Goal: Information Seeking & Learning: Learn about a topic

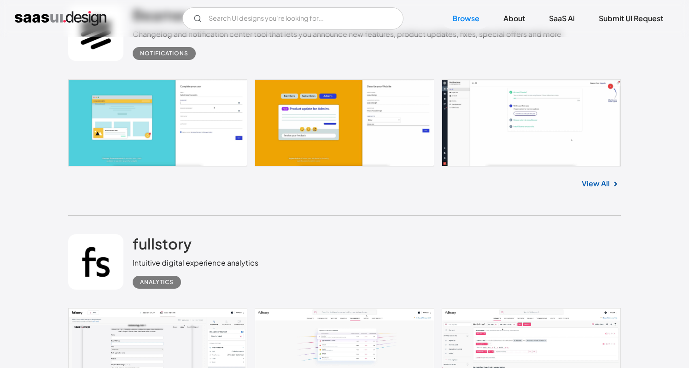
scroll to position [1371, 0]
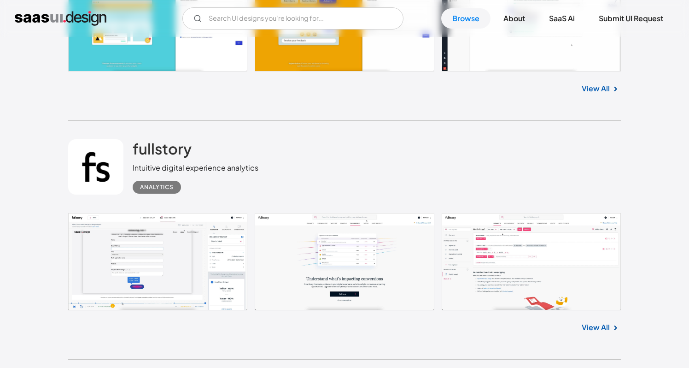
click at [174, 256] on link at bounding box center [344, 261] width 553 height 97
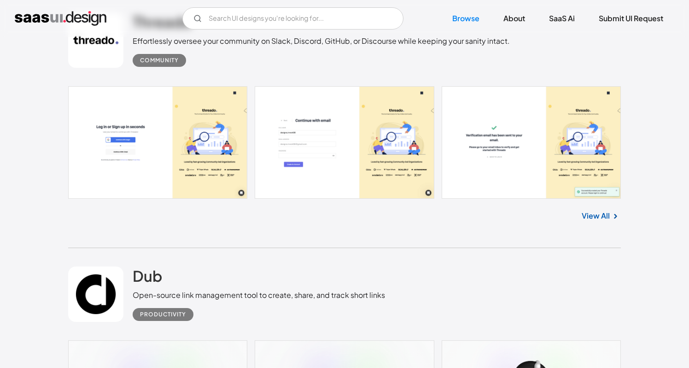
scroll to position [1967, 0]
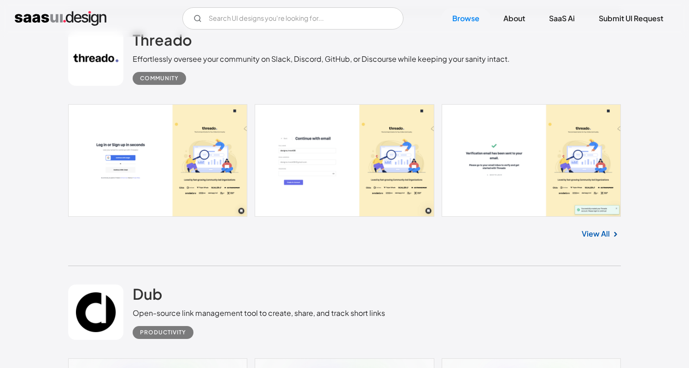
click at [176, 158] on link at bounding box center [344, 160] width 553 height 112
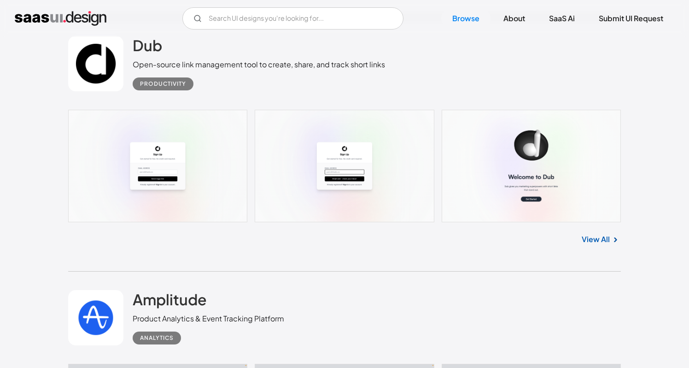
scroll to position [2211, 0]
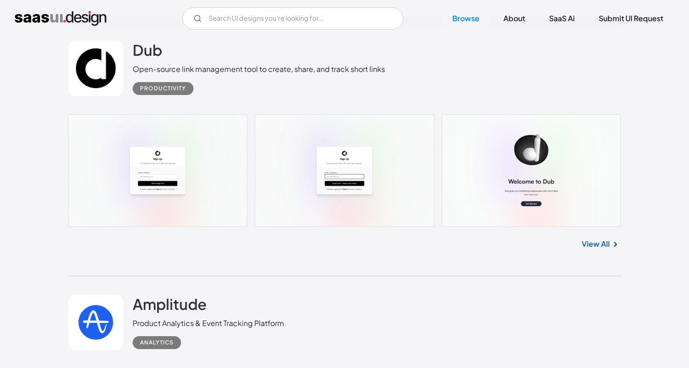
click at [606, 244] on link "View All" at bounding box center [596, 243] width 28 height 11
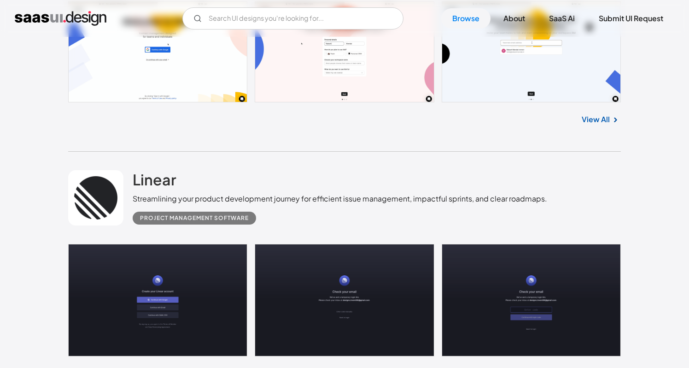
scroll to position [0, 0]
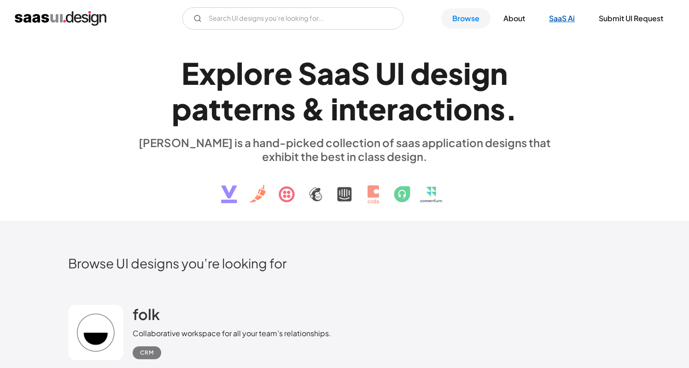
click at [564, 20] on link "SaaS Ai" at bounding box center [562, 18] width 48 height 20
click at [640, 20] on link "Submit UI Request" at bounding box center [631, 18] width 87 height 20
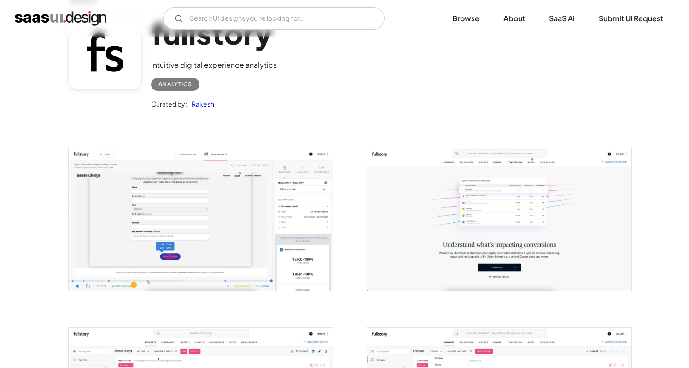
scroll to position [76, 0]
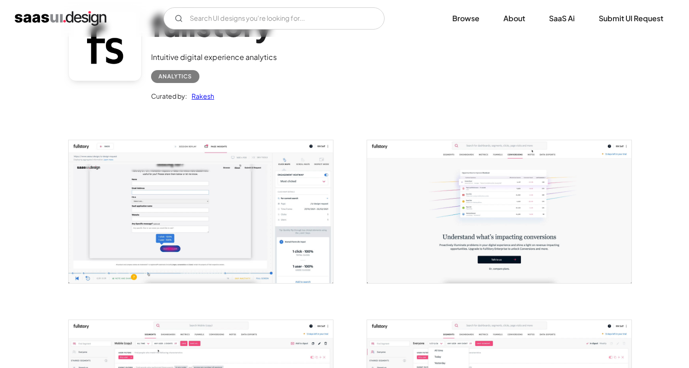
click at [201, 228] on img "open lightbox" at bounding box center [201, 211] width 264 height 143
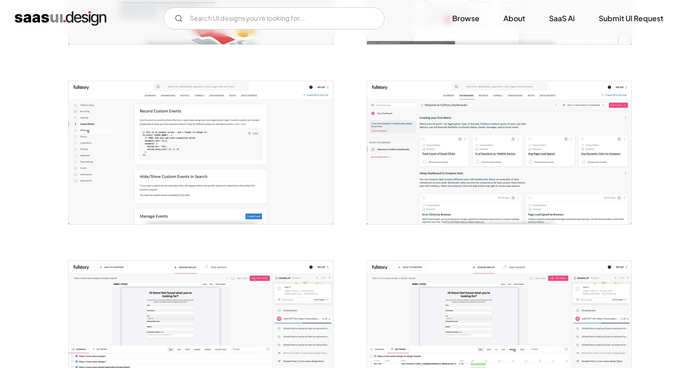
scroll to position [183, 0]
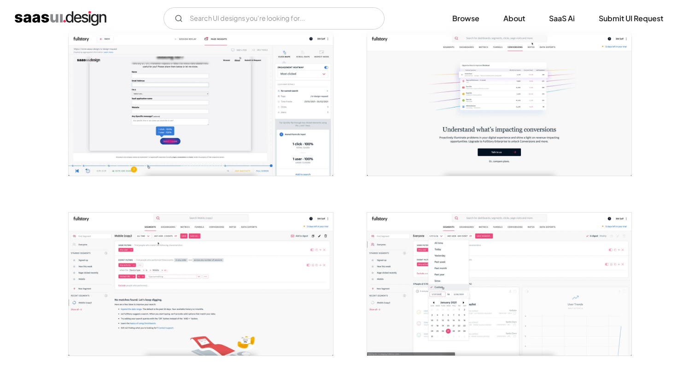
click at [186, 301] on img "open lightbox" at bounding box center [201, 283] width 264 height 143
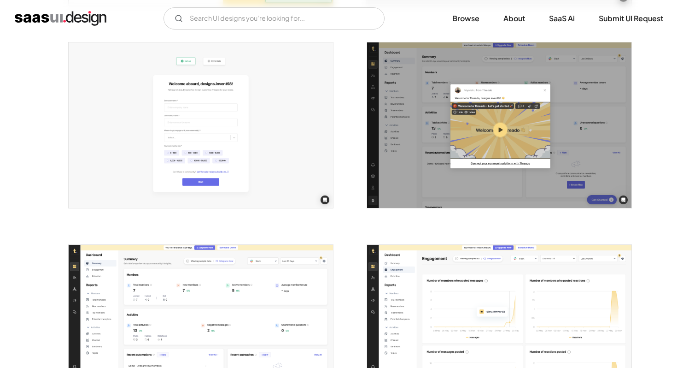
scroll to position [826, 0]
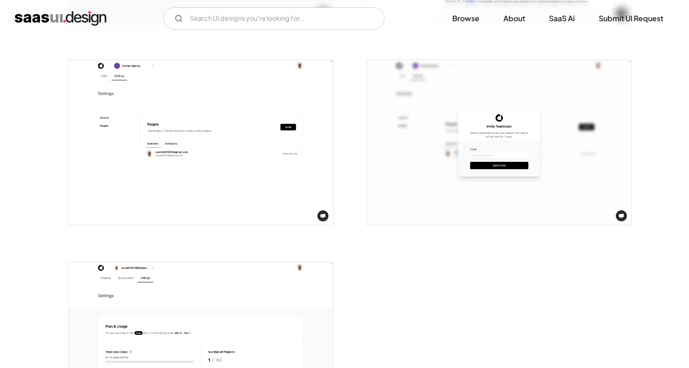
scroll to position [2097, 0]
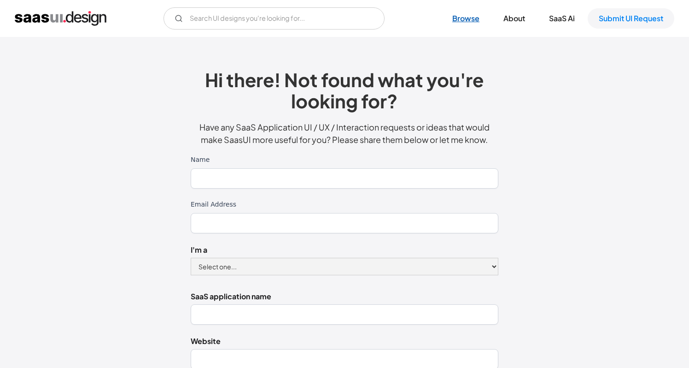
click at [461, 14] on link "Browse" at bounding box center [465, 18] width 49 height 20
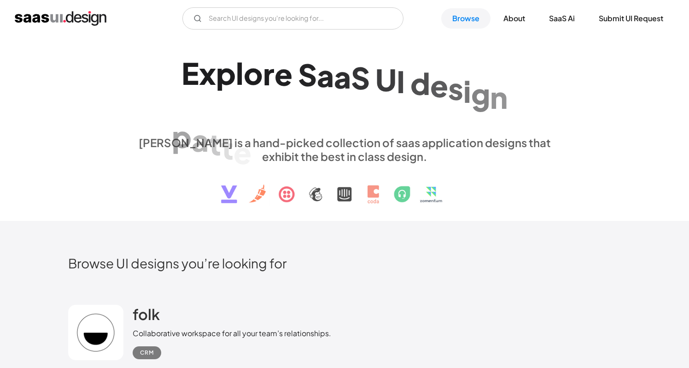
click at [262, 196] on img at bounding box center [344, 187] width 279 height 48
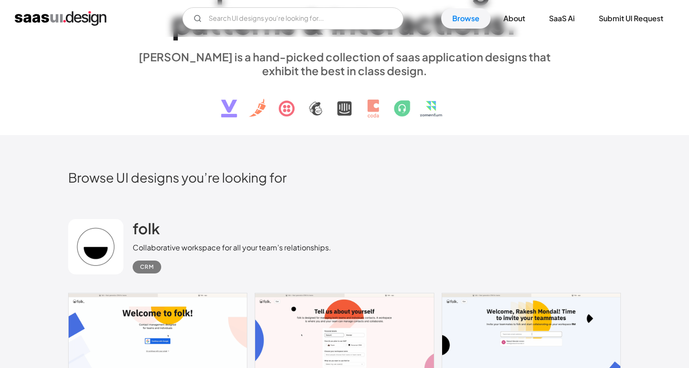
scroll to position [215, 0]
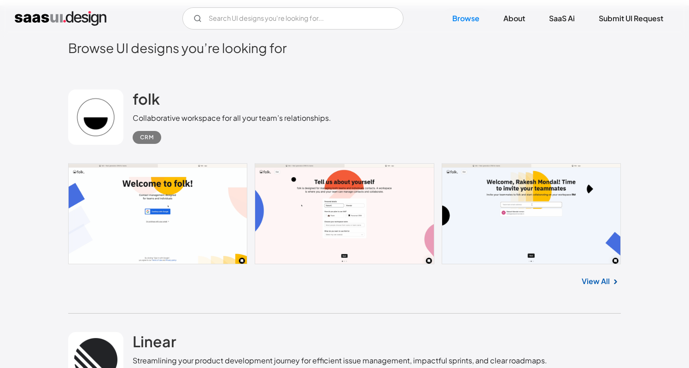
click at [195, 226] on link at bounding box center [344, 213] width 553 height 101
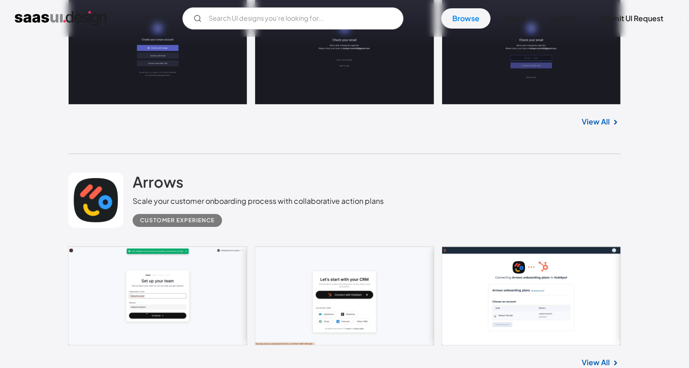
scroll to position [686, 0]
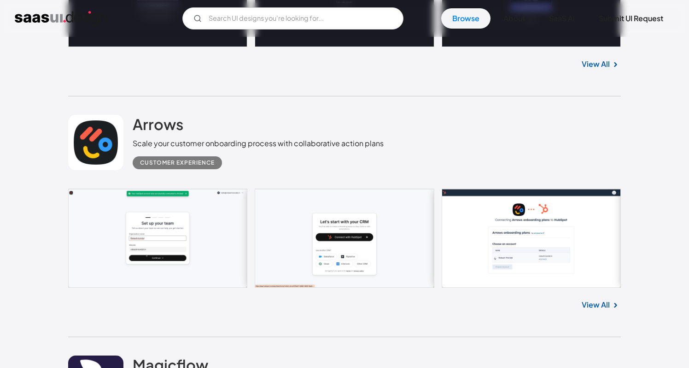
click at [176, 253] on link at bounding box center [344, 237] width 553 height 99
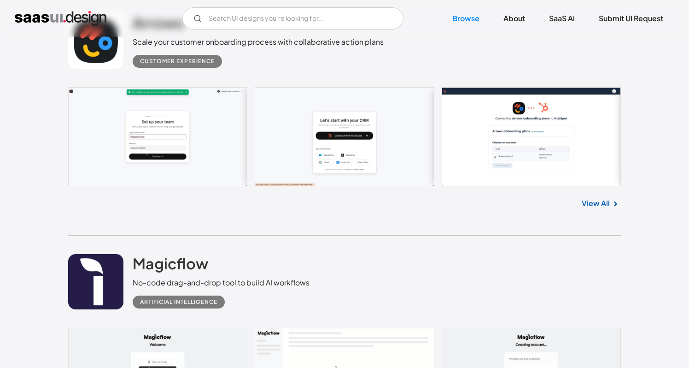
scroll to position [913, 0]
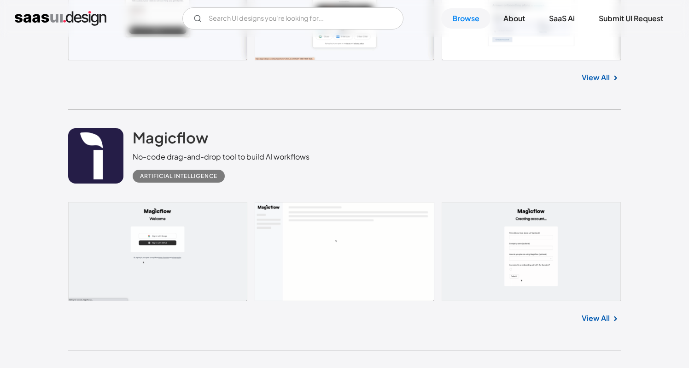
click at [143, 234] on link at bounding box center [344, 251] width 553 height 99
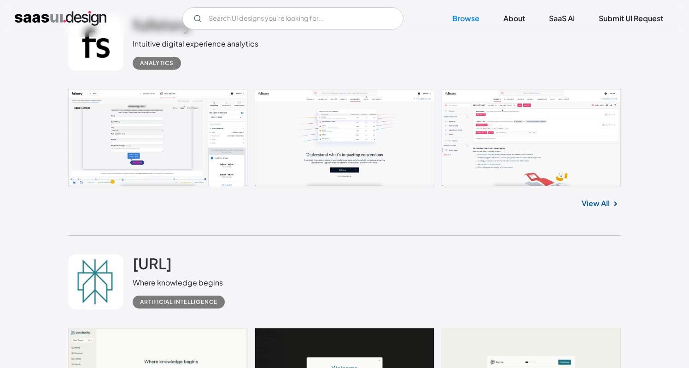
scroll to position [1369, 0]
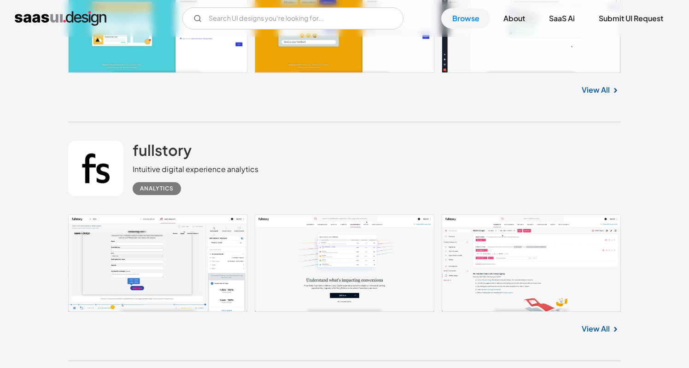
click at [109, 182] on link at bounding box center [95, 167] width 55 height 55
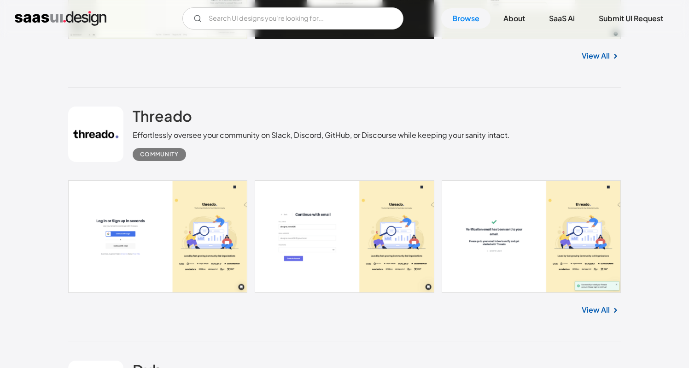
scroll to position [1908, 0]
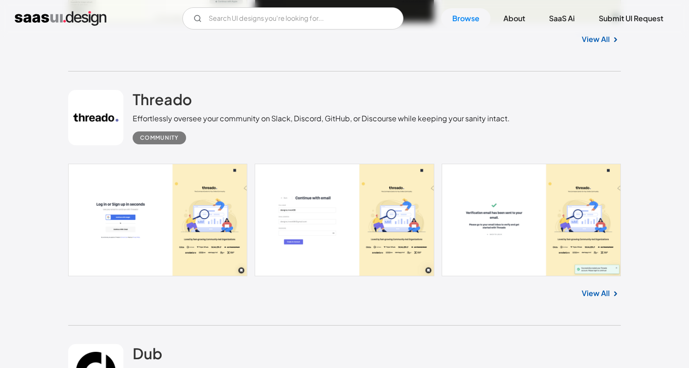
click at [91, 128] on link at bounding box center [95, 117] width 55 height 55
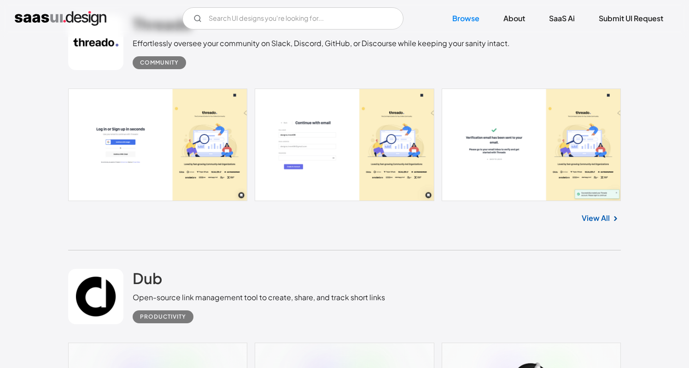
scroll to position [2074, 0]
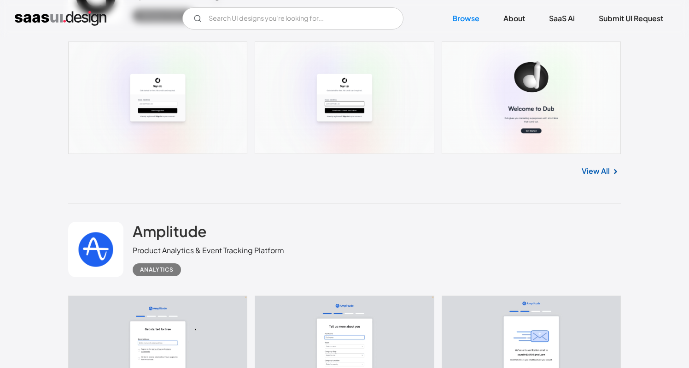
scroll to position [2394, 0]
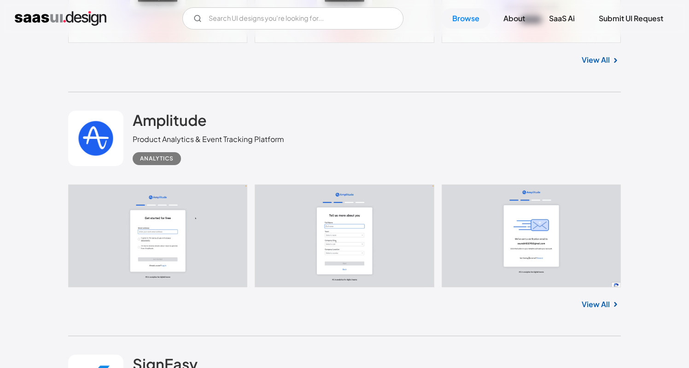
click at [108, 125] on link at bounding box center [95, 138] width 55 height 55
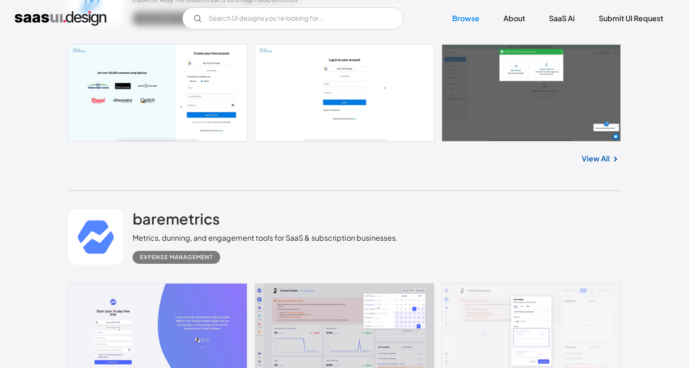
scroll to position [2815, 0]
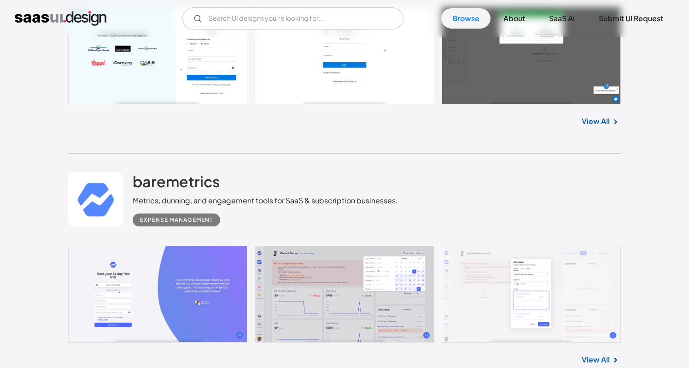
click at [90, 202] on link at bounding box center [95, 199] width 55 height 55
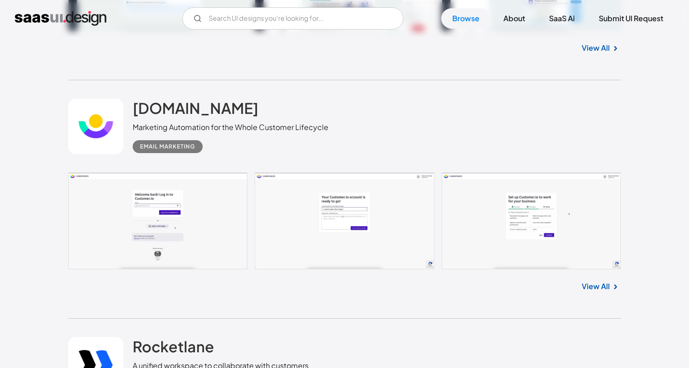
scroll to position [4608, 0]
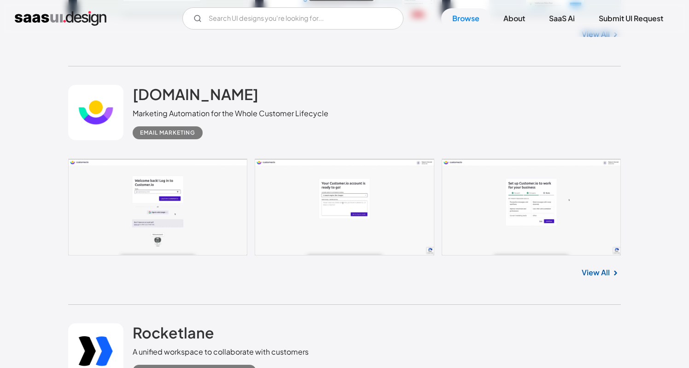
click at [134, 177] on link at bounding box center [344, 206] width 553 height 97
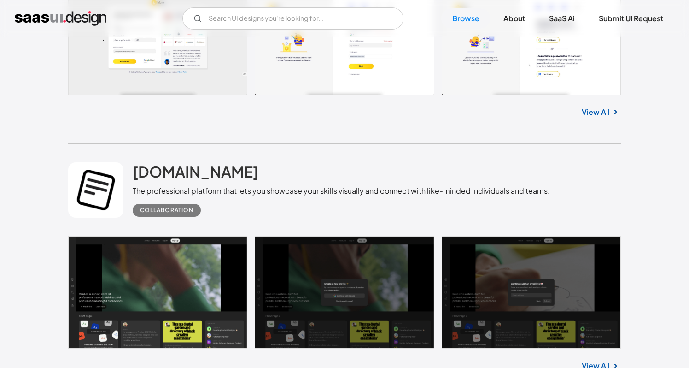
scroll to position [5469, 0]
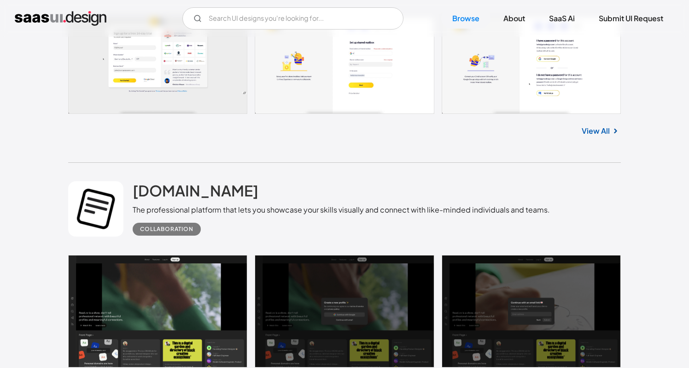
click at [92, 186] on link at bounding box center [95, 208] width 55 height 55
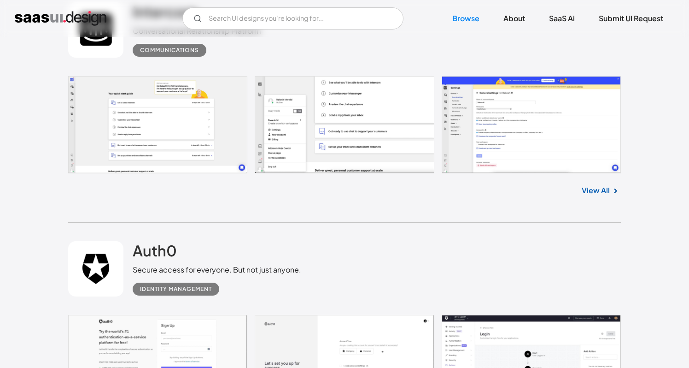
scroll to position [6926, 0]
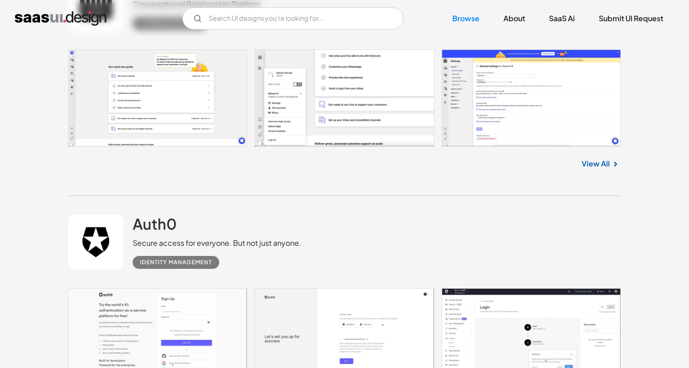
click at [82, 248] on link at bounding box center [95, 241] width 55 height 55
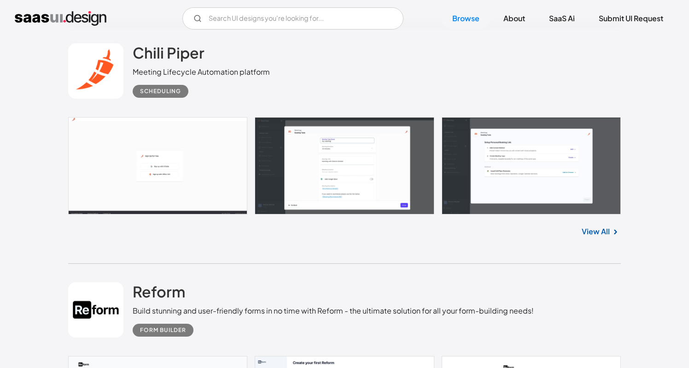
scroll to position [12200, 0]
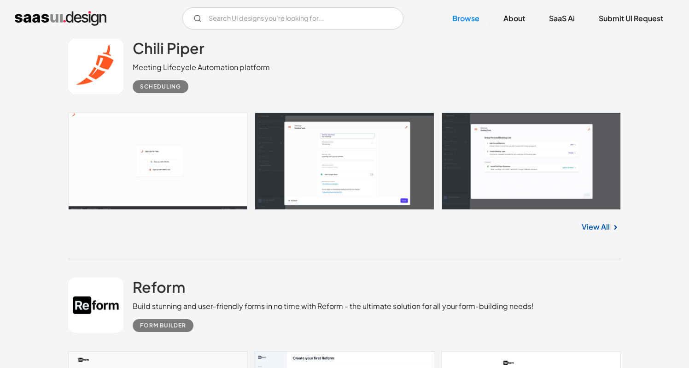
click at [106, 59] on link at bounding box center [95, 66] width 55 height 55
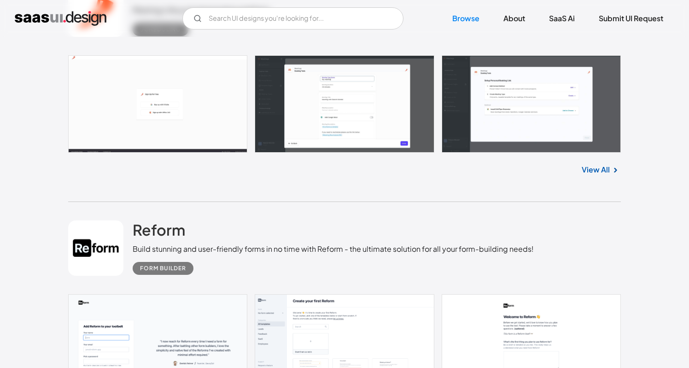
scroll to position [12257, 0]
click at [140, 119] on link at bounding box center [344, 104] width 553 height 97
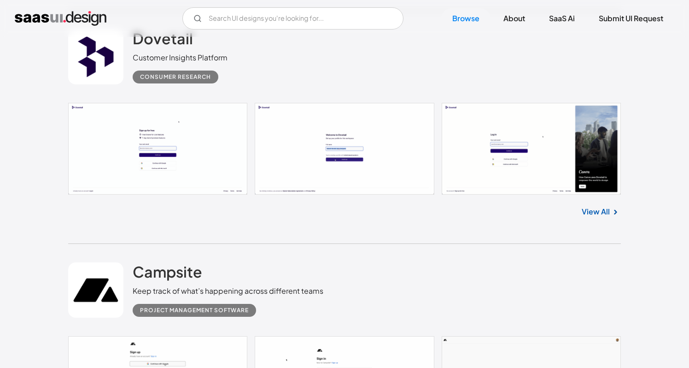
scroll to position [12942, 0]
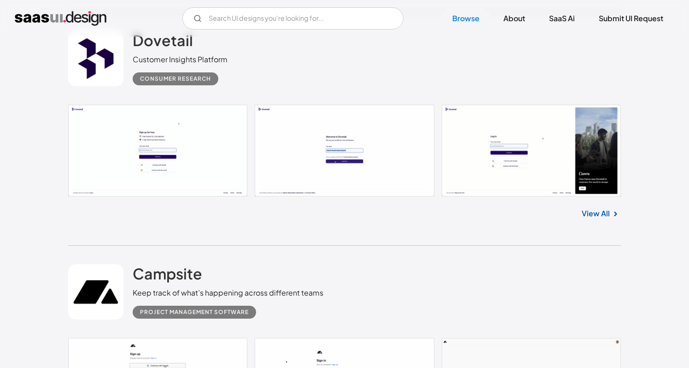
click at [112, 61] on link at bounding box center [95, 58] width 55 height 55
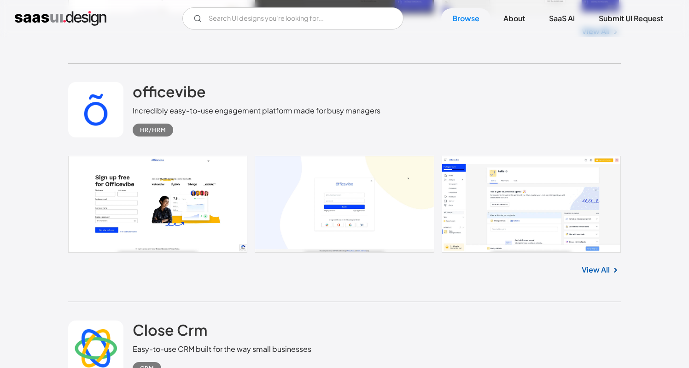
scroll to position [14580, 0]
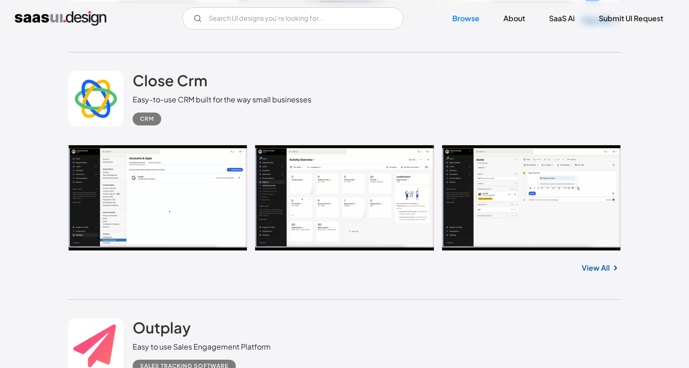
click at [96, 97] on link at bounding box center [95, 98] width 55 height 55
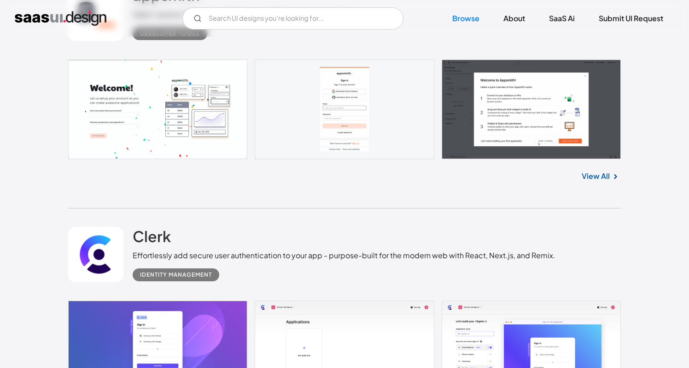
scroll to position [15182, 0]
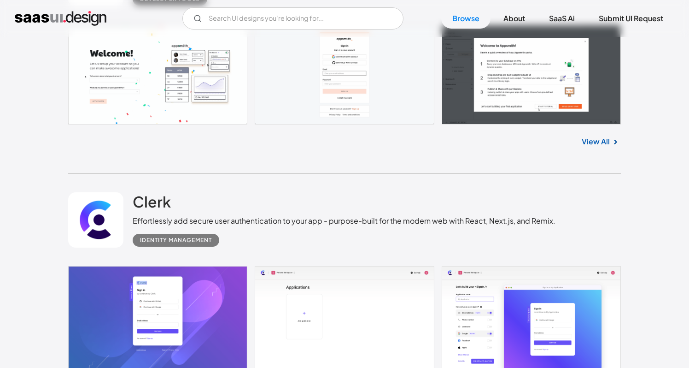
click at [104, 198] on link at bounding box center [95, 219] width 55 height 55
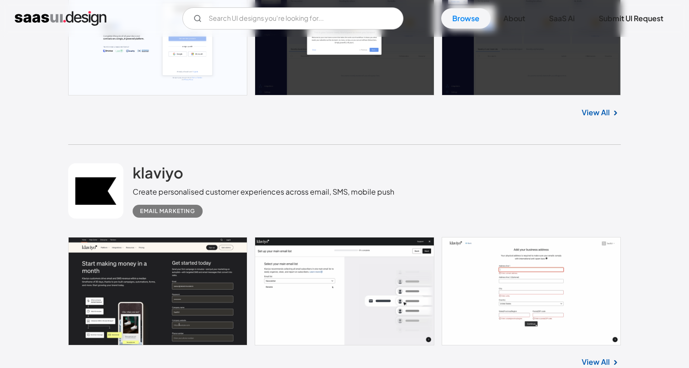
scroll to position [15971, 0]
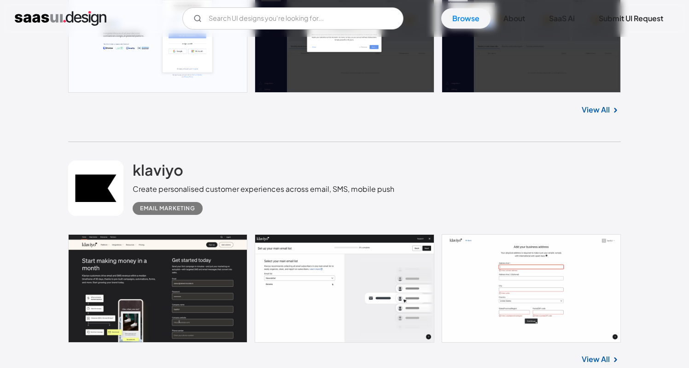
click at [84, 167] on link at bounding box center [95, 187] width 55 height 55
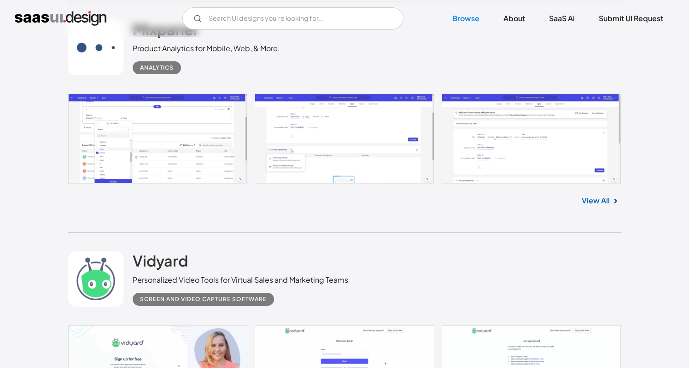
scroll to position [19272, 0]
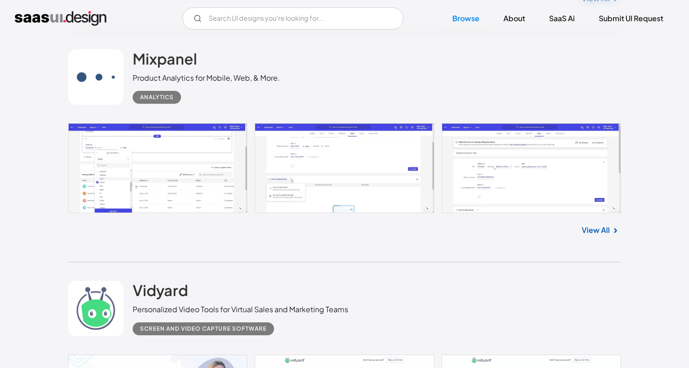
click at [90, 83] on link at bounding box center [95, 76] width 55 height 55
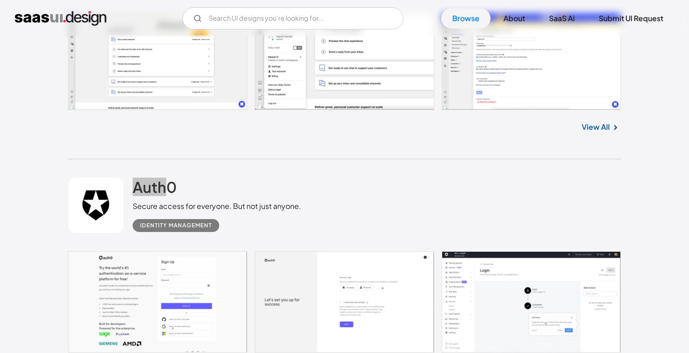
scroll to position [15208, 0]
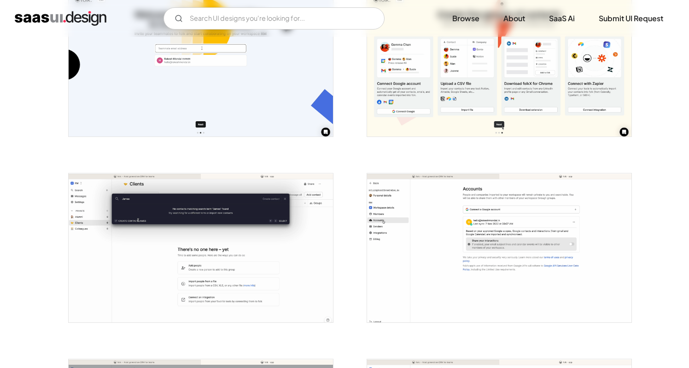
scroll to position [629, 0]
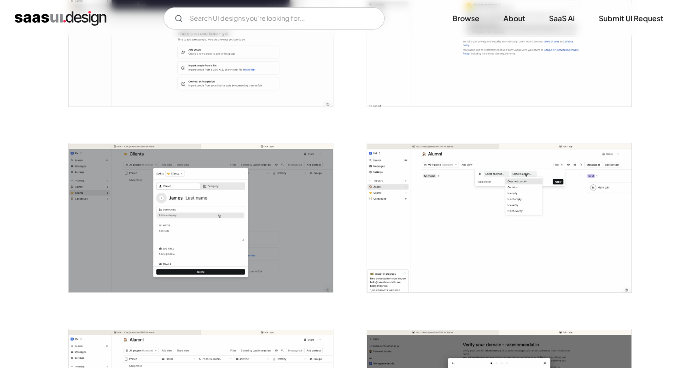
click at [473, 198] on img "open lightbox" at bounding box center [499, 217] width 264 height 149
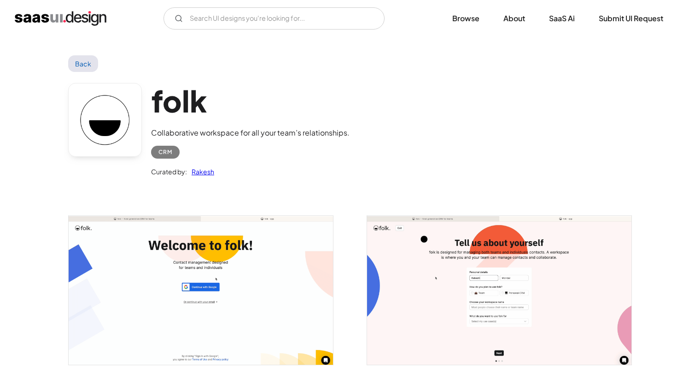
scroll to position [0, 0]
click at [103, 129] on link at bounding box center [105, 120] width 74 height 74
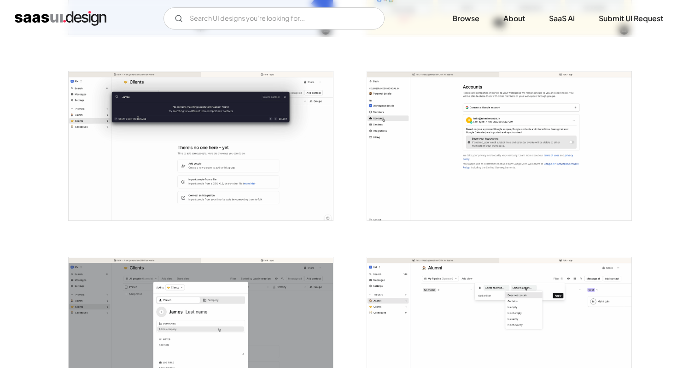
scroll to position [538, 0]
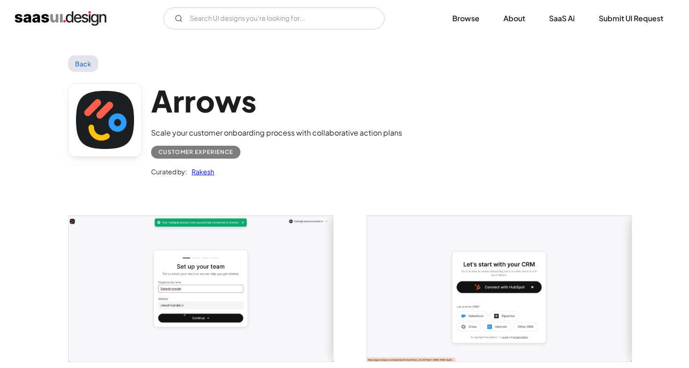
click at [112, 132] on link at bounding box center [105, 120] width 74 height 74
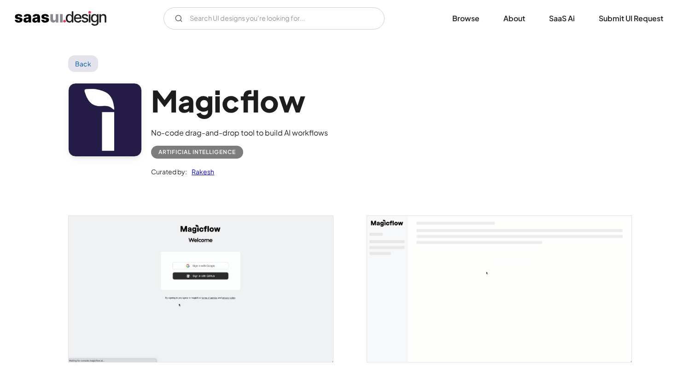
click at [113, 131] on link at bounding box center [105, 120] width 74 height 74
click at [77, 65] on link "Back" at bounding box center [83, 63] width 30 height 17
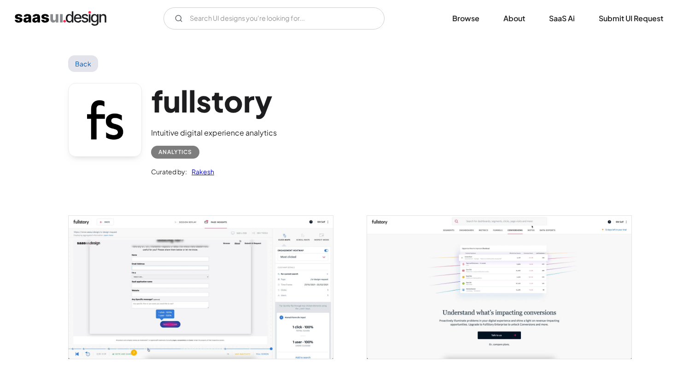
click at [116, 123] on link at bounding box center [105, 120] width 74 height 74
click at [72, 61] on link "Back" at bounding box center [83, 63] width 30 height 17
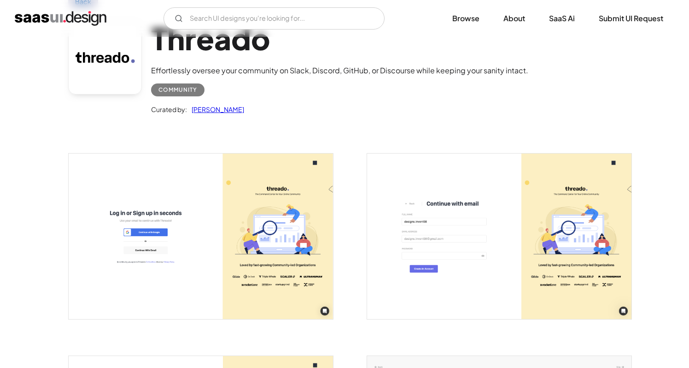
scroll to position [133, 0]
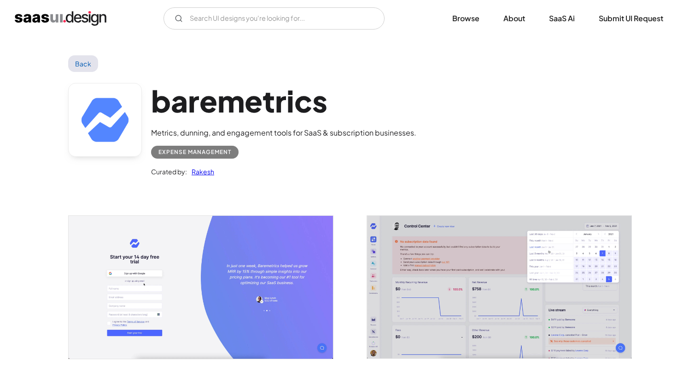
click at [115, 115] on link at bounding box center [105, 120] width 74 height 74
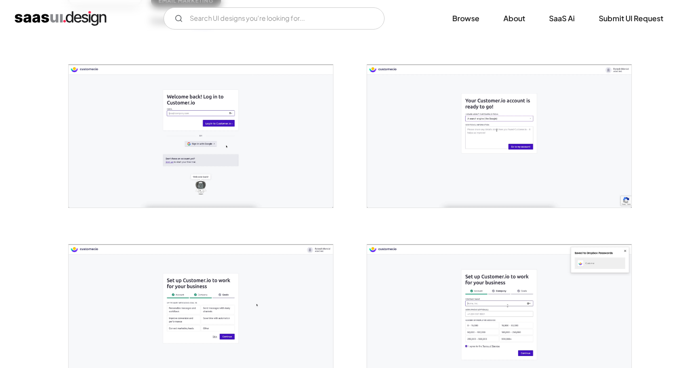
scroll to position [331, 0]
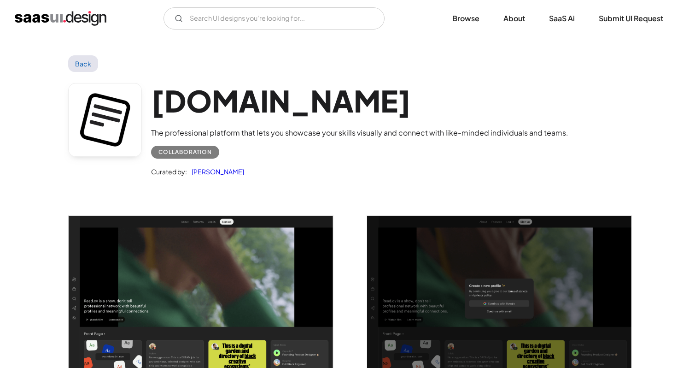
click at [107, 117] on link at bounding box center [105, 120] width 74 height 74
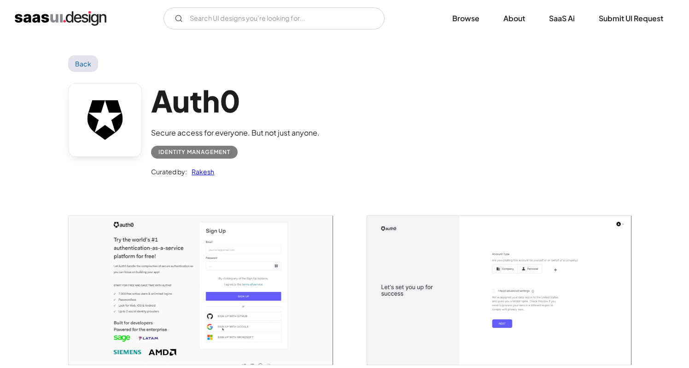
click at [101, 117] on link at bounding box center [105, 120] width 74 height 74
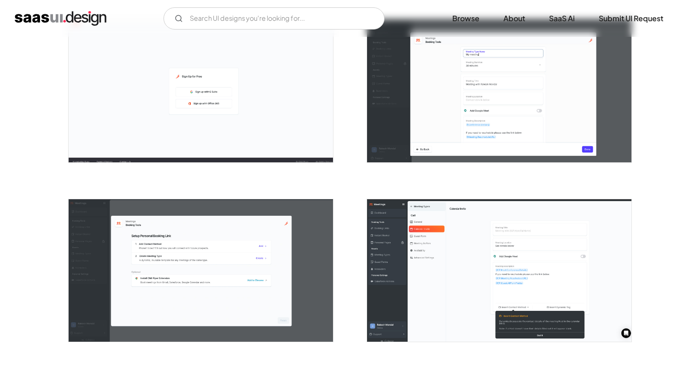
scroll to position [38, 0]
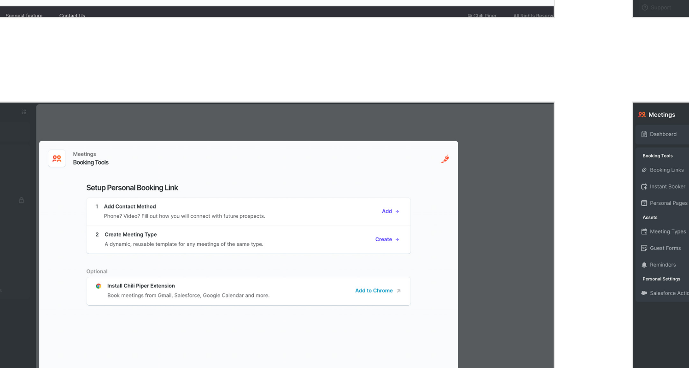
scroll to position [189, 0]
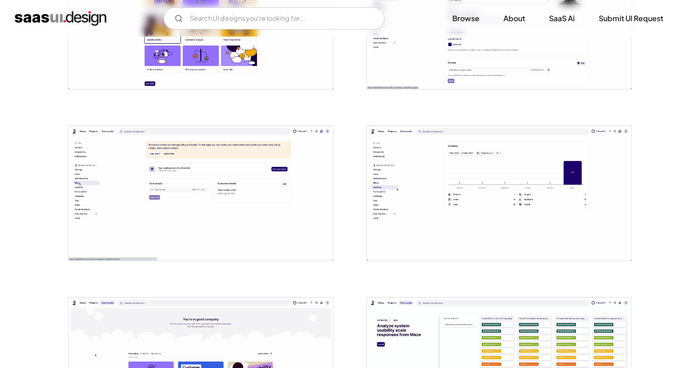
scroll to position [831, 0]
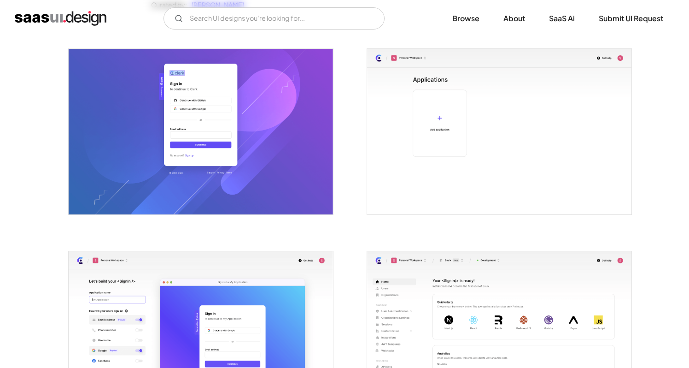
scroll to position [316, 0]
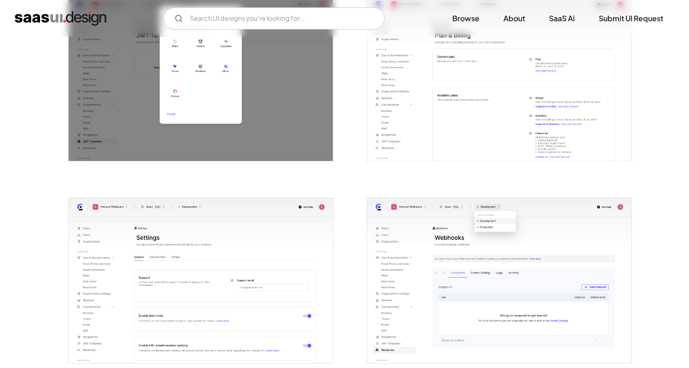
scroll to position [2047, 0]
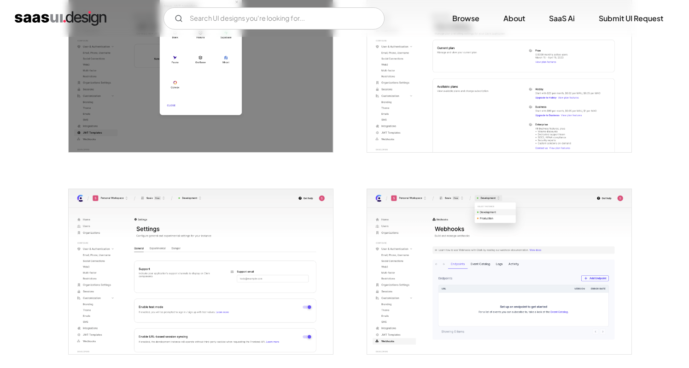
click at [496, 105] on img "open lightbox" at bounding box center [499, 69] width 264 height 165
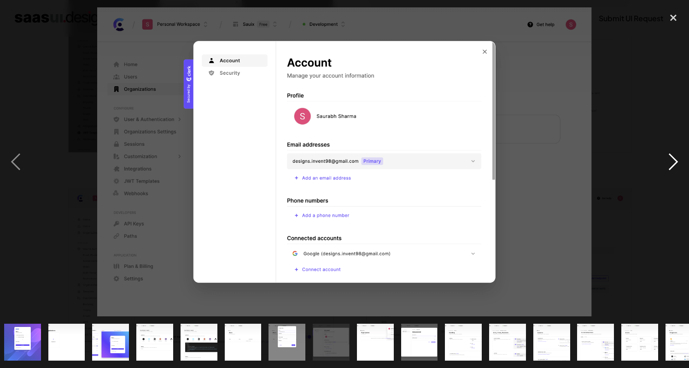
scroll to position [0, 0]
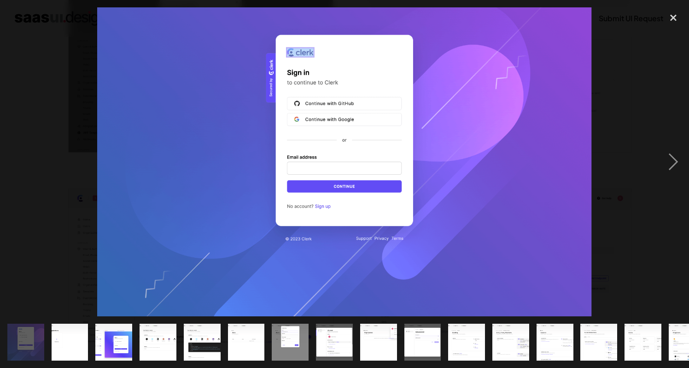
click at [642, 149] on div at bounding box center [344, 161] width 689 height 309
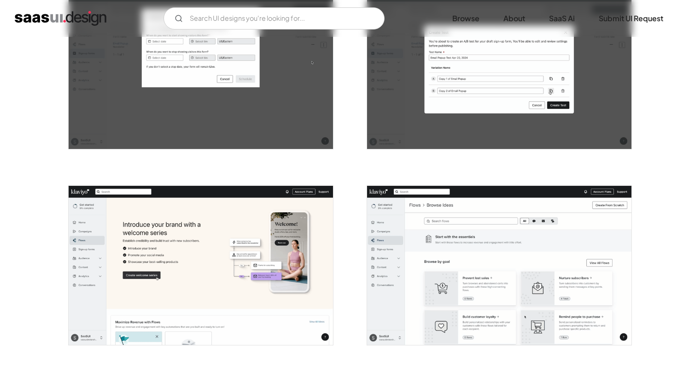
scroll to position [1269, 0]
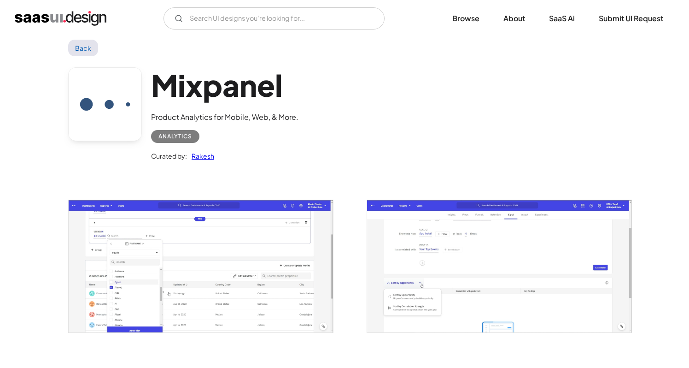
scroll to position [22, 0]
